Goal: Find specific page/section: Find specific page/section

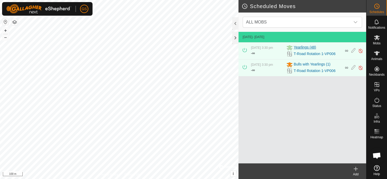
click at [300, 47] on span "Yearlings (48)" at bounding box center [305, 48] width 22 height 6
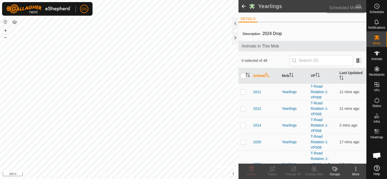
click at [378, 11] on span "Schedules" at bounding box center [376, 11] width 15 height 3
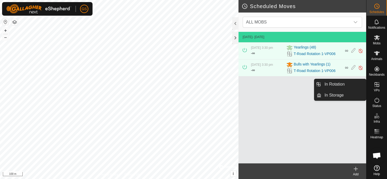
click at [348, 82] on link "In Rotation" at bounding box center [343, 84] width 45 height 10
